Goal: Transaction & Acquisition: Purchase product/service

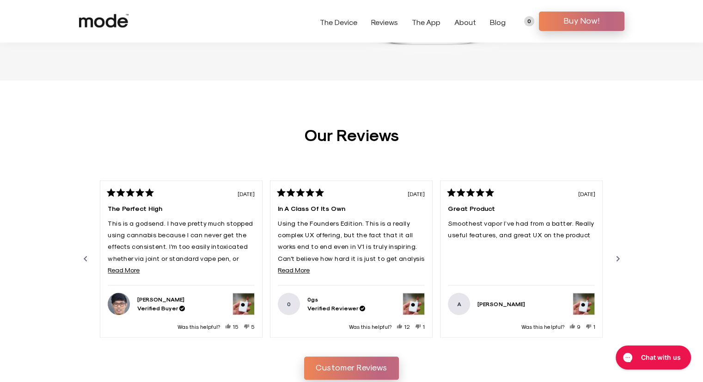
scroll to position [879, 0]
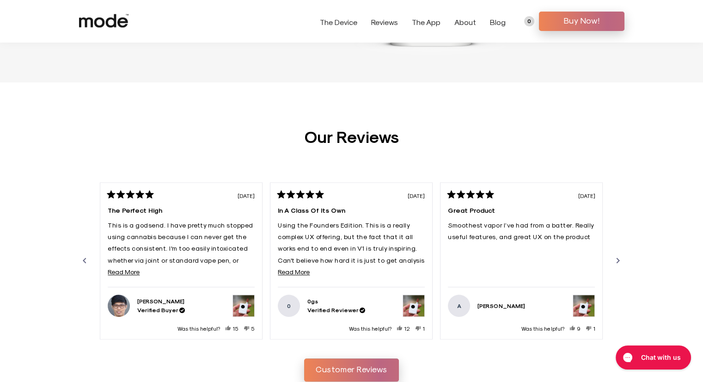
click at [83, 260] on div "Previous" at bounding box center [84, 260] width 11 height 11
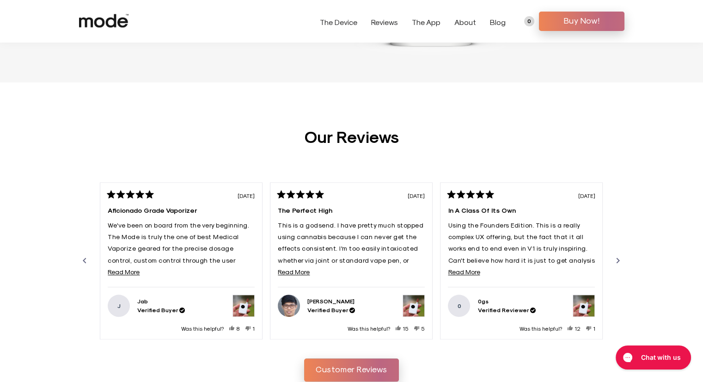
click at [83, 260] on div "Previous" at bounding box center [84, 260] width 11 height 11
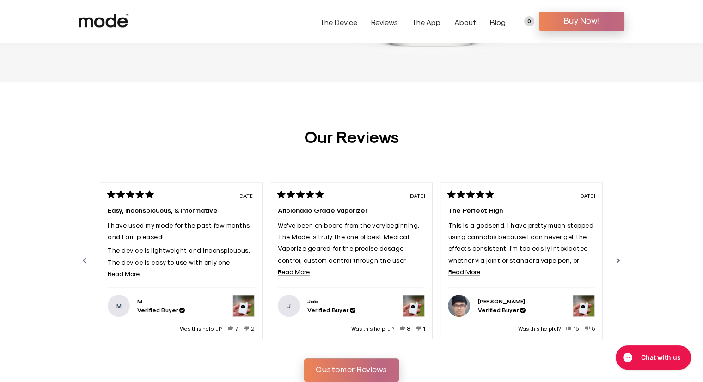
click at [83, 260] on div "Previous" at bounding box center [84, 260] width 11 height 11
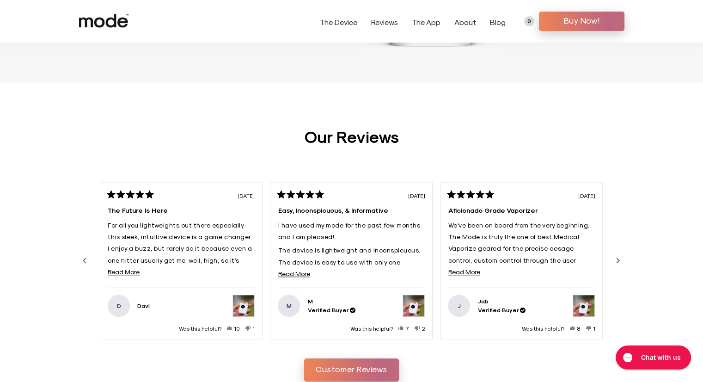
click at [83, 260] on div "Previous" at bounding box center [84, 260] width 11 height 11
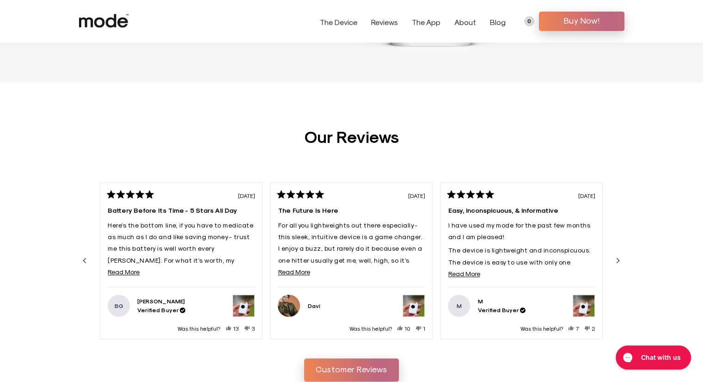
click at [83, 260] on div "Previous" at bounding box center [84, 260] width 11 height 11
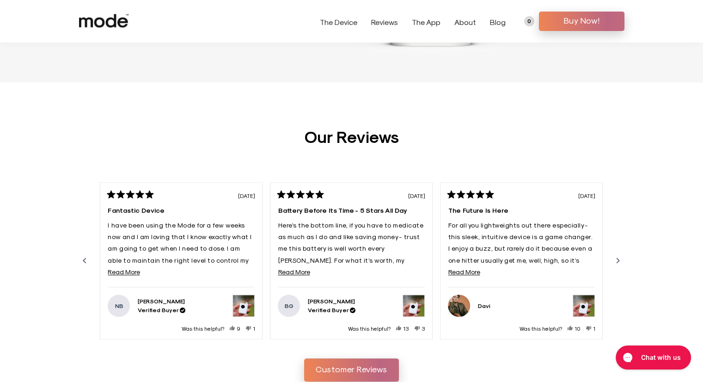
click at [83, 260] on div "Previous" at bounding box center [84, 260] width 11 height 11
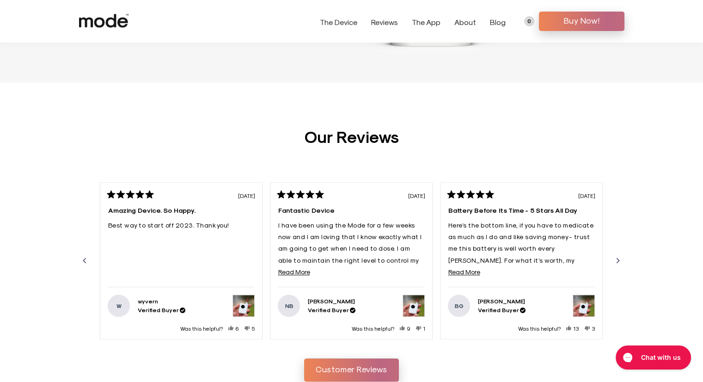
click at [83, 260] on div "Previous" at bounding box center [84, 260] width 11 height 11
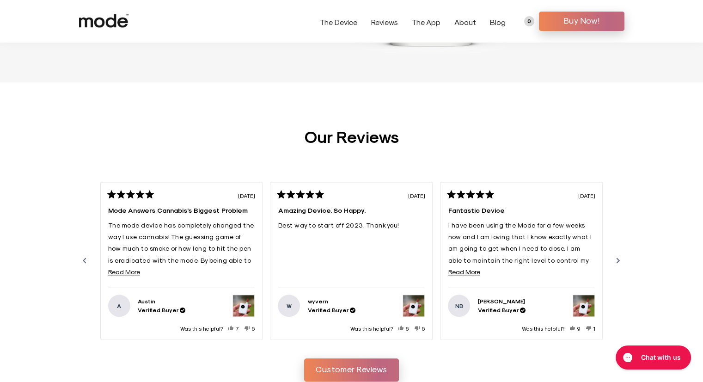
click at [83, 260] on div "Previous" at bounding box center [84, 260] width 11 height 11
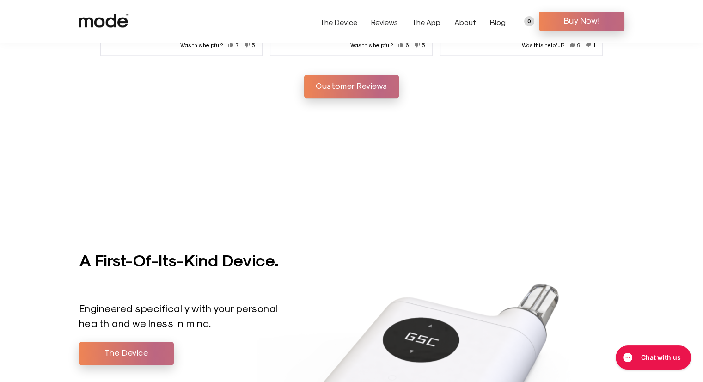
scroll to position [1341, 0]
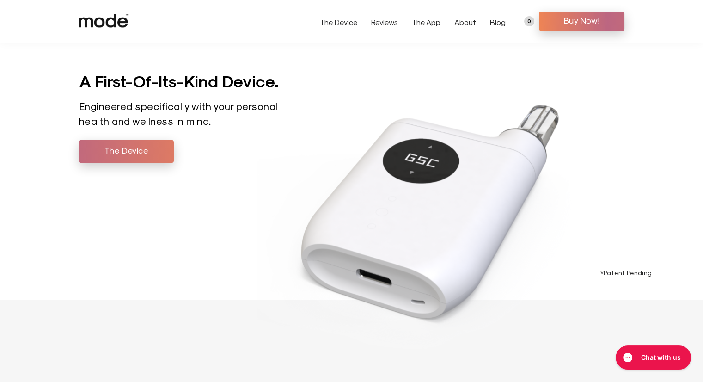
click at [90, 153] on span "The Device" at bounding box center [126, 150] width 81 height 14
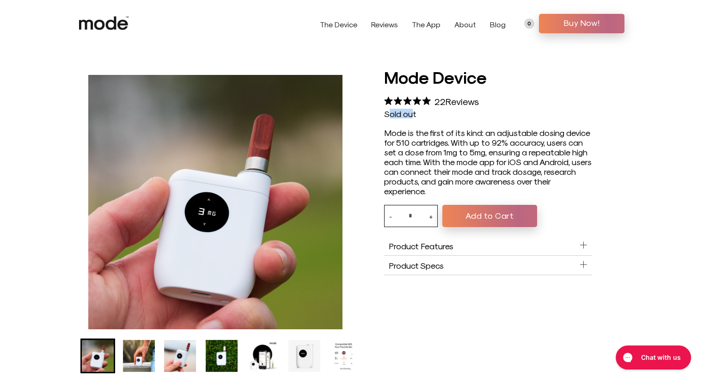
drag, startPoint x: 388, startPoint y: 114, endPoint x: 412, endPoint y: 115, distance: 23.6
click at [412, 115] on span "Sold out" at bounding box center [400, 114] width 32 height 10
click at [141, 350] on img "Go to slide 2" at bounding box center [139, 356] width 32 height 32
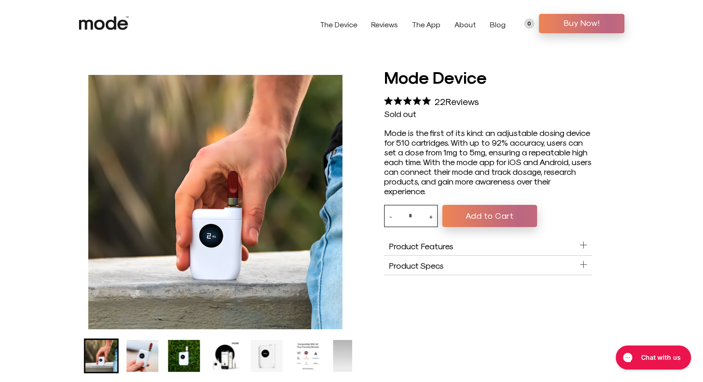
click at [168, 345] on img "Go to slide 4" at bounding box center [184, 356] width 32 height 32
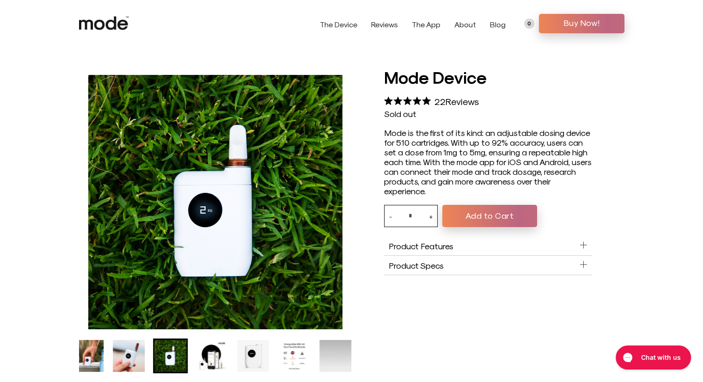
click at [207, 341] on img "Go to slide 5" at bounding box center [212, 356] width 32 height 32
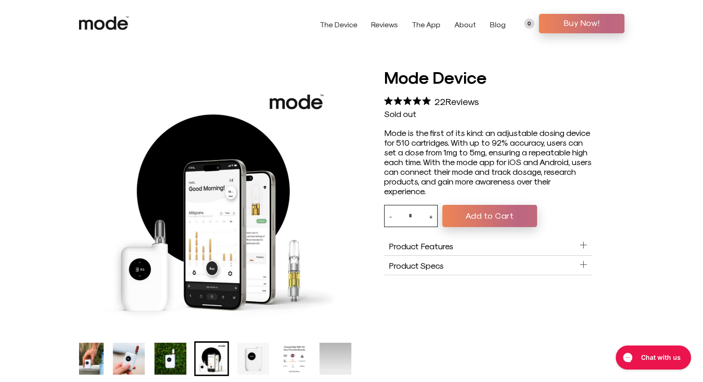
click at [244, 353] on img "Go to slide 6" at bounding box center [253, 359] width 32 height 32
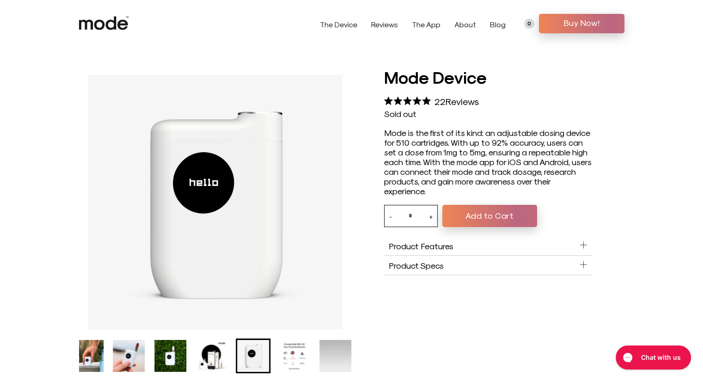
click at [259, 355] on img "Go to slide 6" at bounding box center [253, 356] width 32 height 32
click at [283, 355] on img "Go to slide 7" at bounding box center [294, 356] width 32 height 32
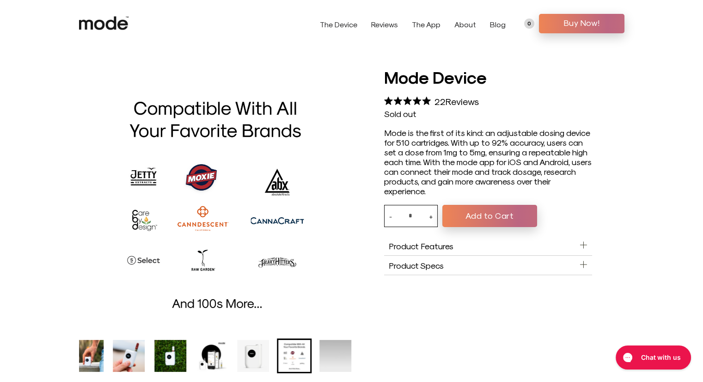
click at [257, 356] on img "Go to slide 6" at bounding box center [253, 356] width 32 height 32
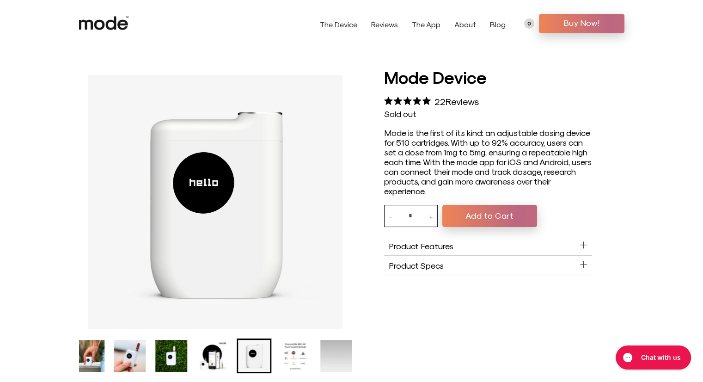
click at [279, 356] on img "Go to slide 7" at bounding box center [295, 356] width 32 height 32
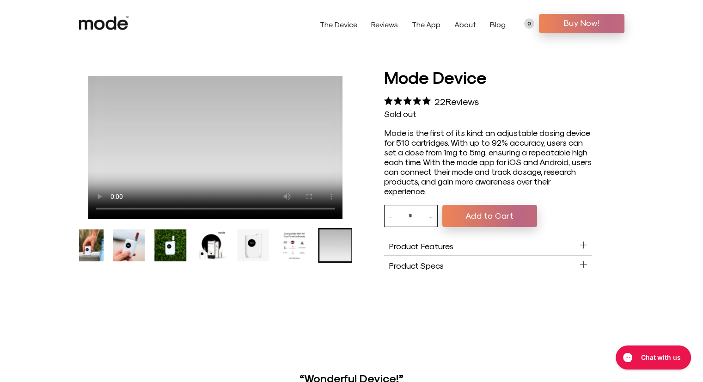
click at [287, 237] on img "Go to slide 7" at bounding box center [294, 245] width 32 height 32
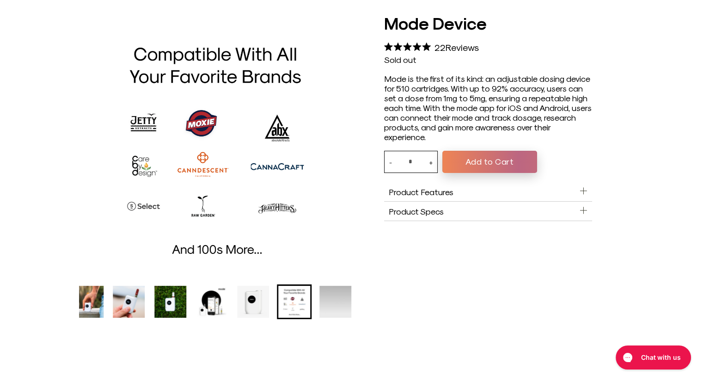
scroll to position [139, 0]
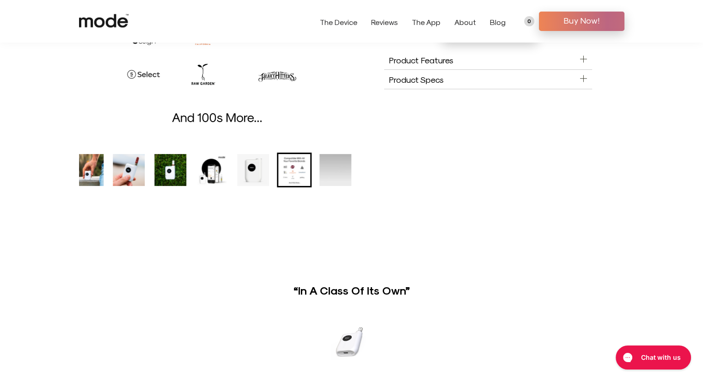
click at [219, 174] on img "Go to slide 5" at bounding box center [212, 170] width 32 height 32
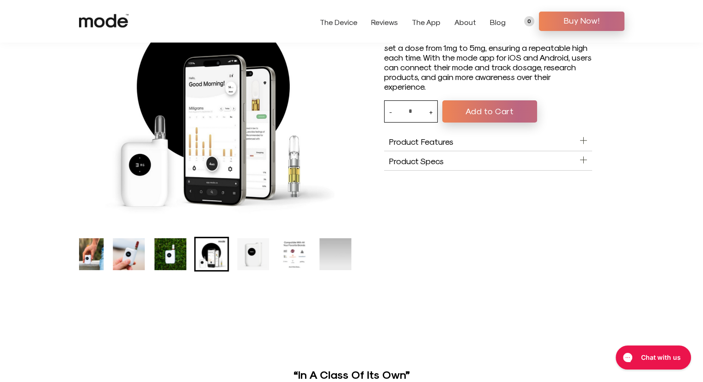
scroll to position [0, 0]
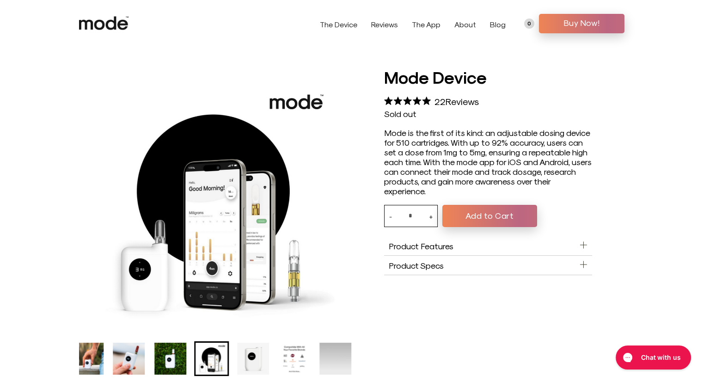
click at [170, 357] on img "Go to slide 4" at bounding box center [170, 359] width 32 height 32
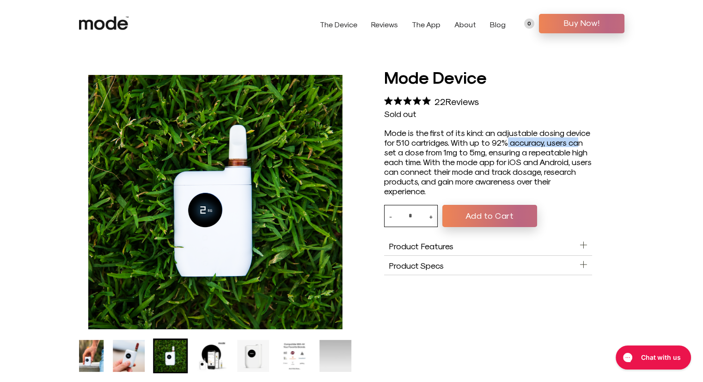
drag, startPoint x: 503, startPoint y: 138, endPoint x: 571, endPoint y: 141, distance: 68.0
click at [573, 147] on div "Mode is the first of its kind: an adjustable dosing device for 510 cartridges. …" at bounding box center [488, 162] width 208 height 68
